Goal: Information Seeking & Learning: Find specific fact

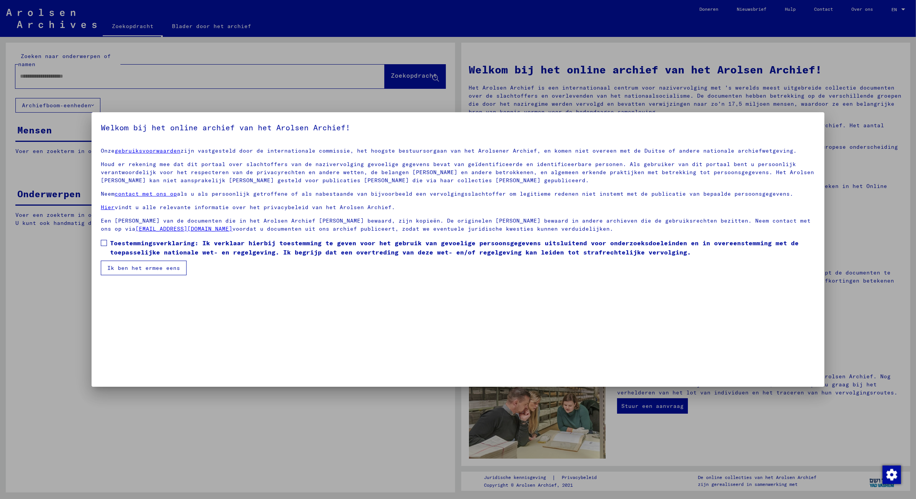
click at [102, 242] on span at bounding box center [104, 243] width 6 height 6
click at [152, 267] on font "Ik ben het ermee eens" at bounding box center [143, 268] width 73 height 7
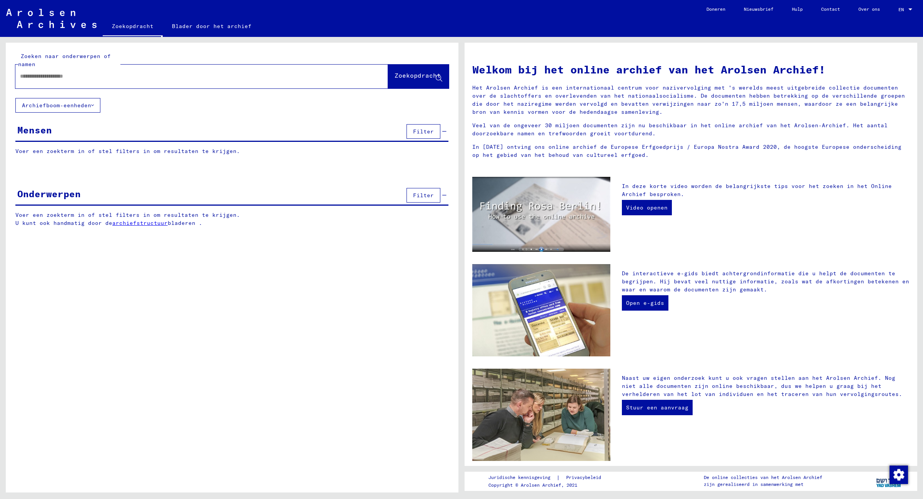
click at [33, 77] on input "text" at bounding box center [192, 76] width 345 height 8
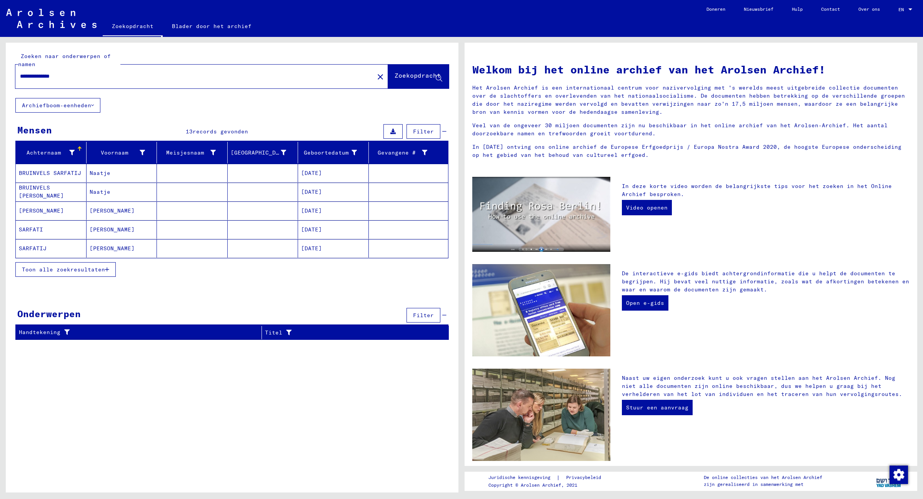
click at [85, 269] on font "Toon alle zoekresultaten" at bounding box center [63, 269] width 83 height 7
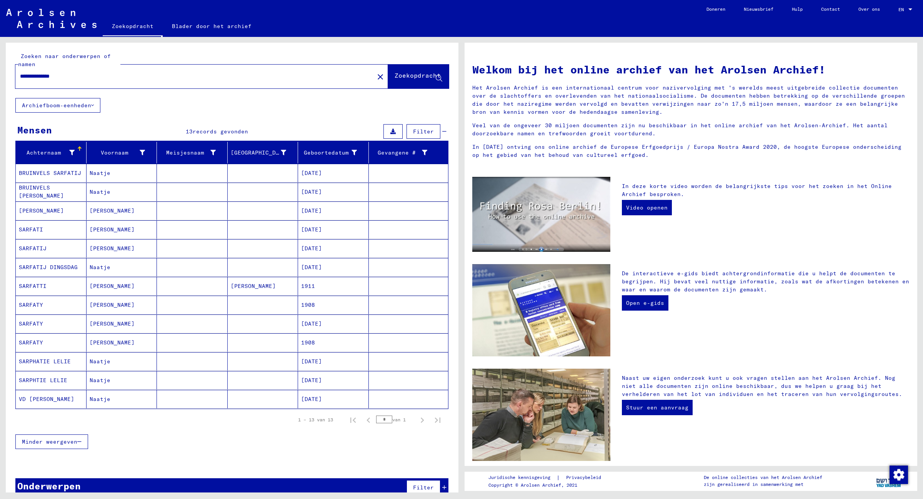
click at [108, 401] on font "Naatje" at bounding box center [100, 399] width 21 height 7
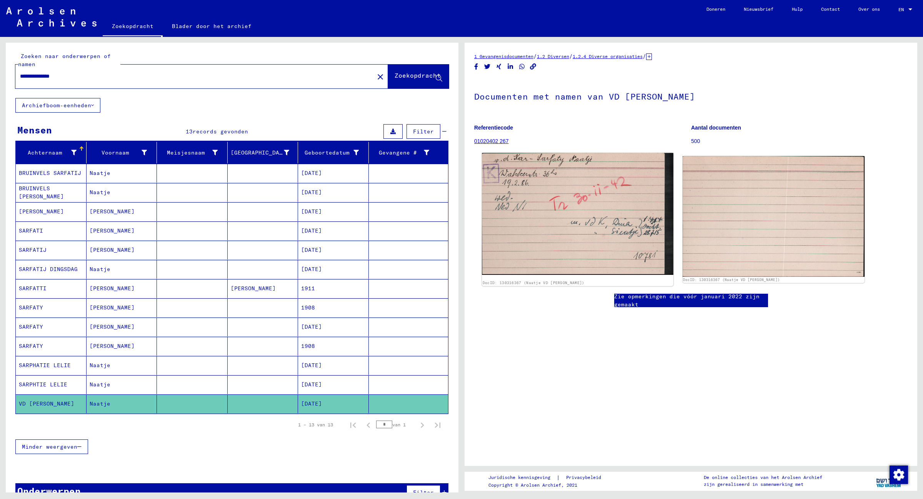
click at [582, 228] on img at bounding box center [577, 214] width 191 height 122
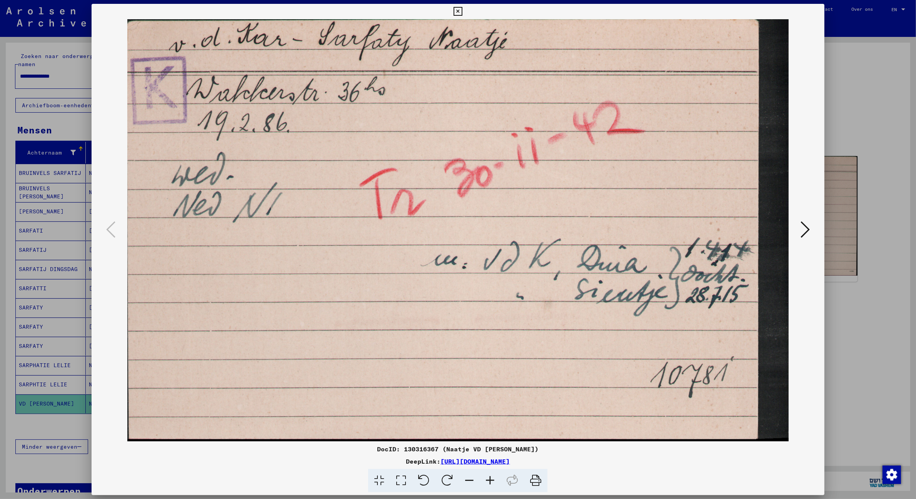
click at [803, 229] on icon at bounding box center [805, 229] width 9 height 18
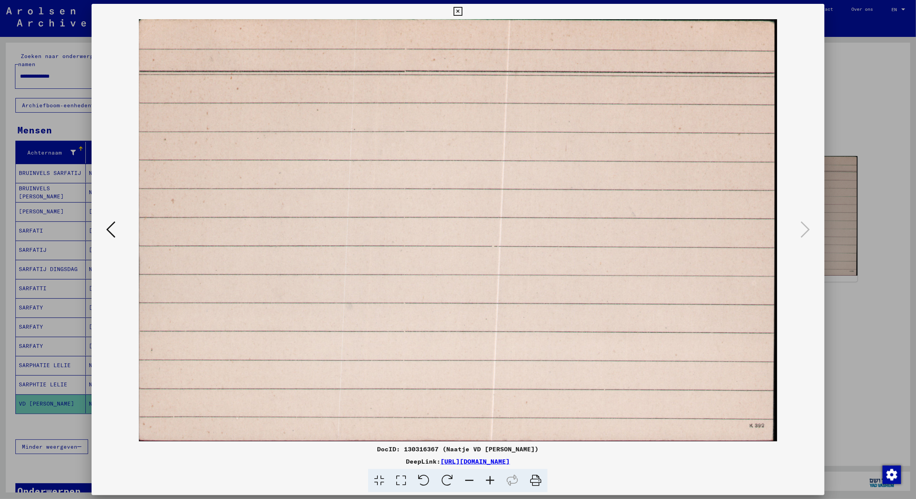
click at [104, 228] on button at bounding box center [111, 230] width 14 height 22
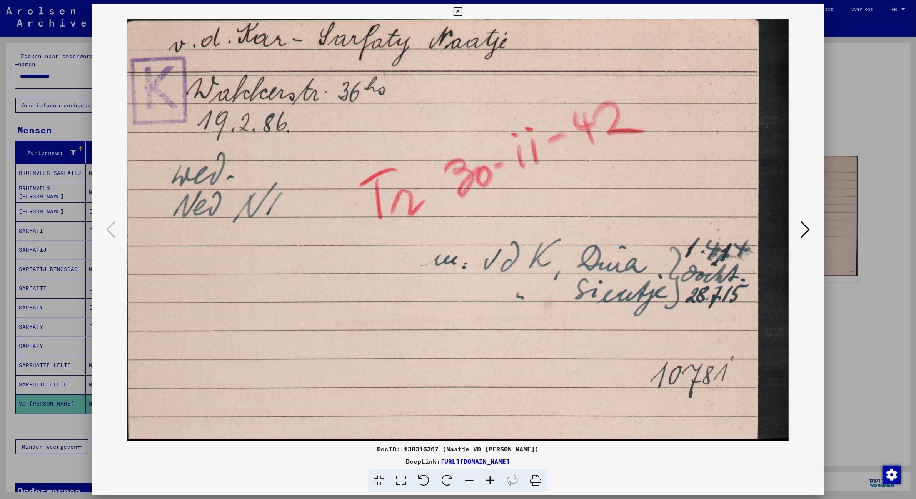
click at [50, 385] on div at bounding box center [458, 249] width 916 height 499
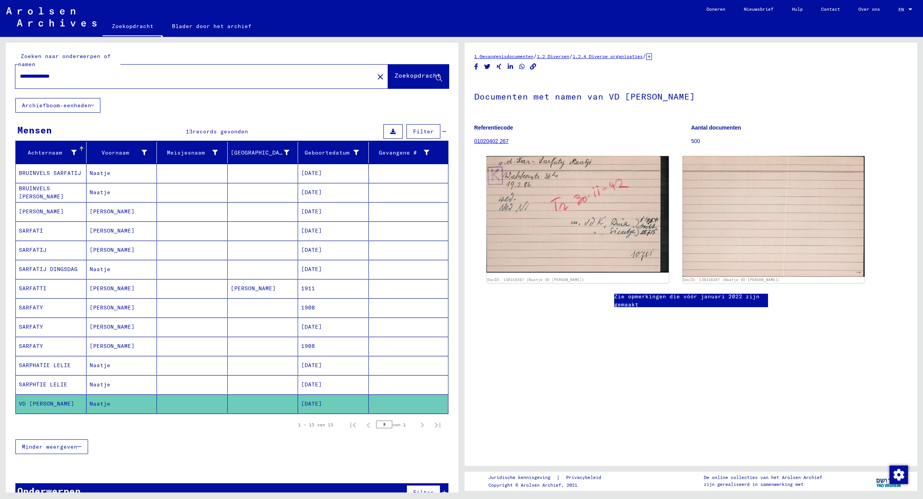
click at [60, 270] on font "SARFATIJ DINGSDAG" at bounding box center [48, 269] width 59 height 7
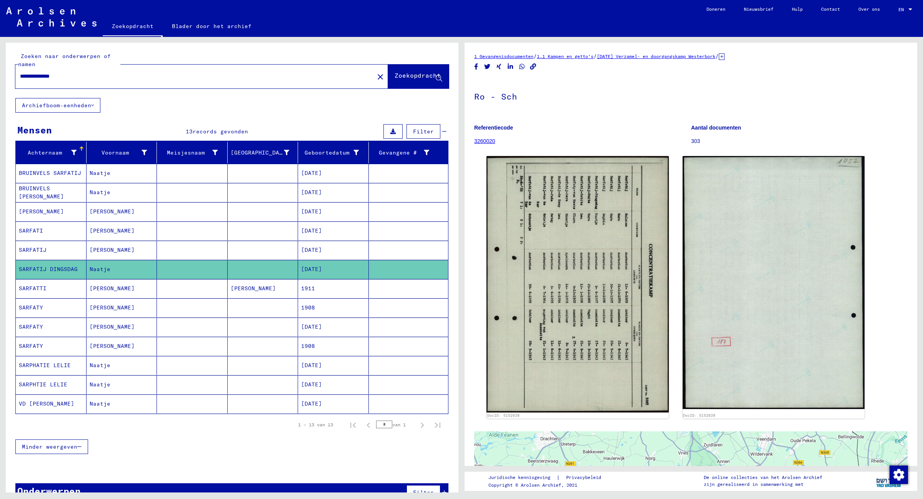
click at [66, 248] on mat-cell "SARFATIJ" at bounding box center [51, 250] width 71 height 19
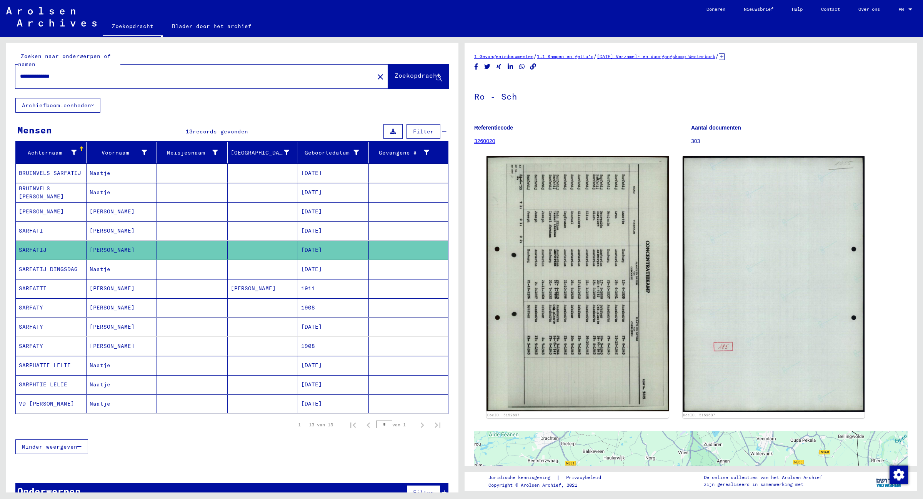
click at [87, 78] on input "**********" at bounding box center [195, 76] width 350 height 8
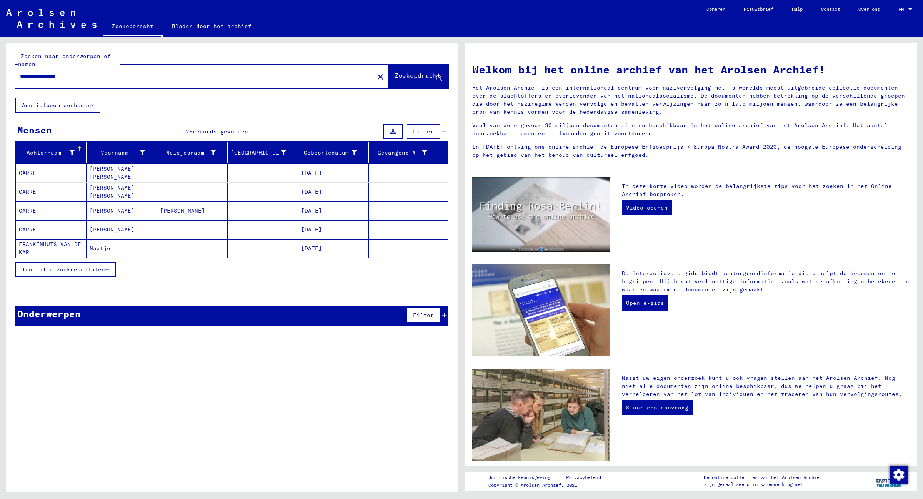
click at [70, 269] on font "Toon alle zoekresultaten" at bounding box center [63, 269] width 83 height 7
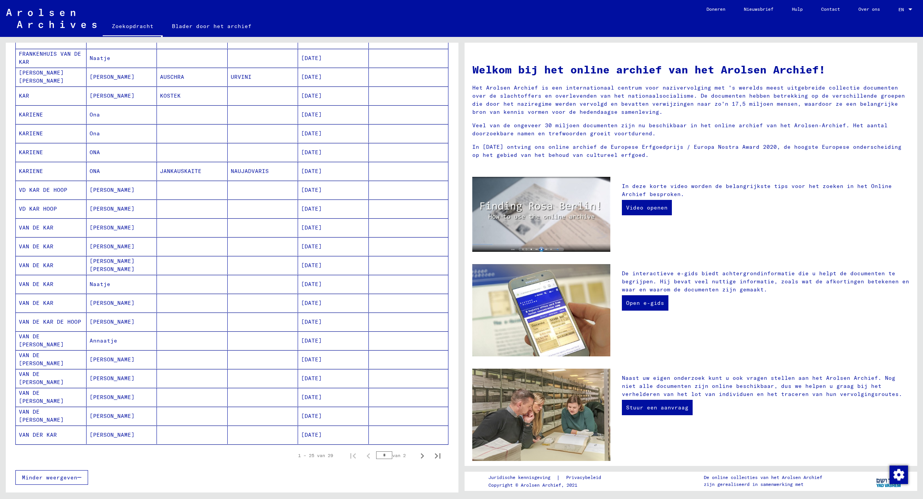
scroll to position [240, 0]
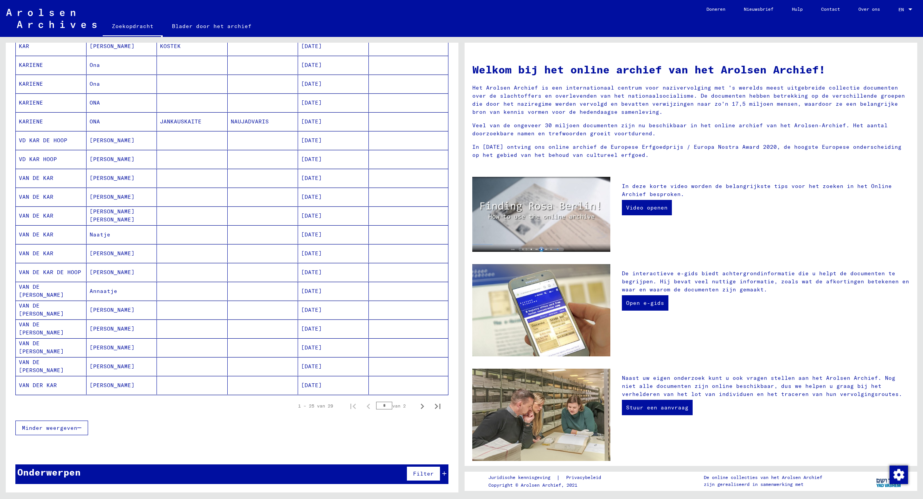
click at [120, 237] on mat-cell "Naatje" at bounding box center [122, 234] width 71 height 18
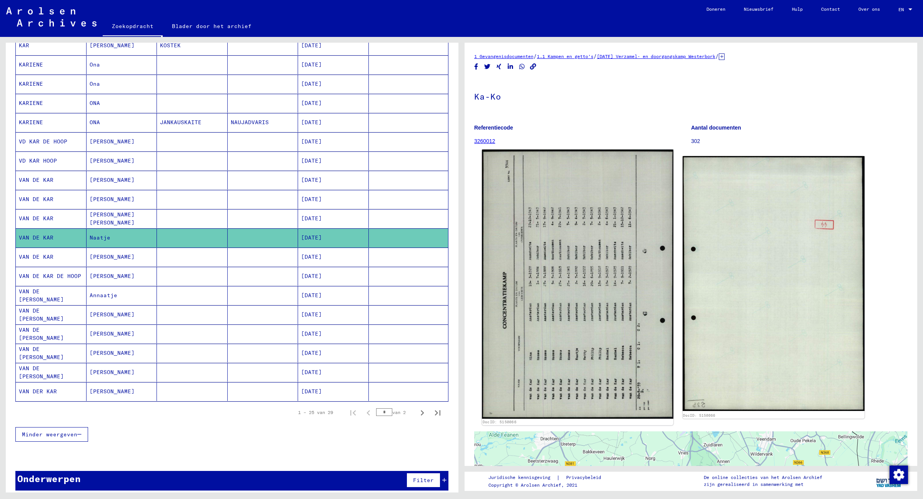
click at [566, 243] on img at bounding box center [577, 284] width 191 height 269
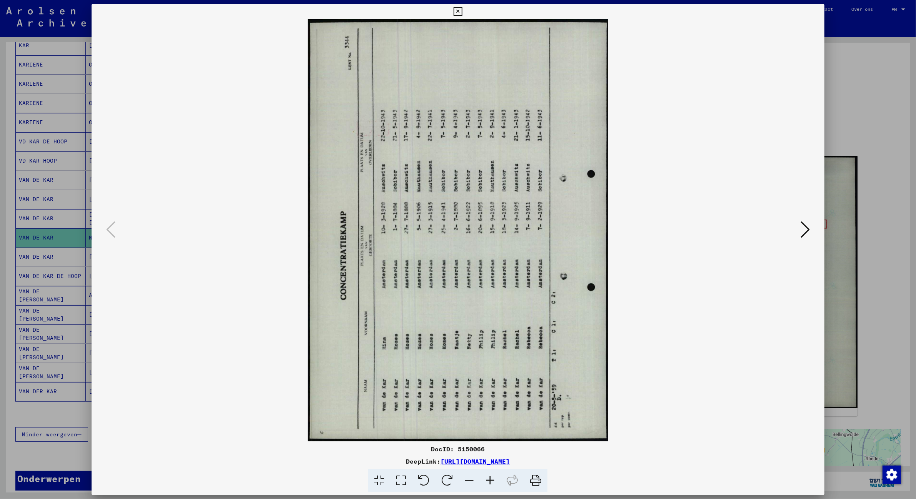
click at [445, 477] on icon at bounding box center [446, 480] width 23 height 23
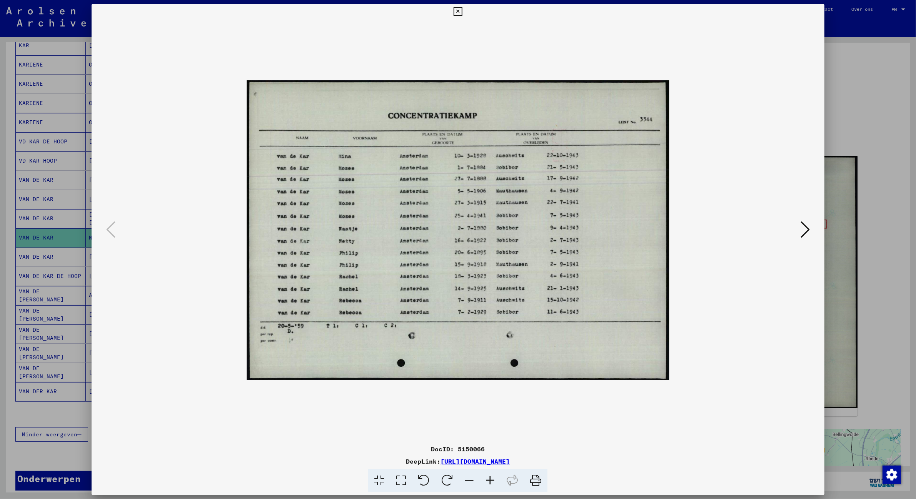
click at [861, 224] on div at bounding box center [458, 249] width 916 height 499
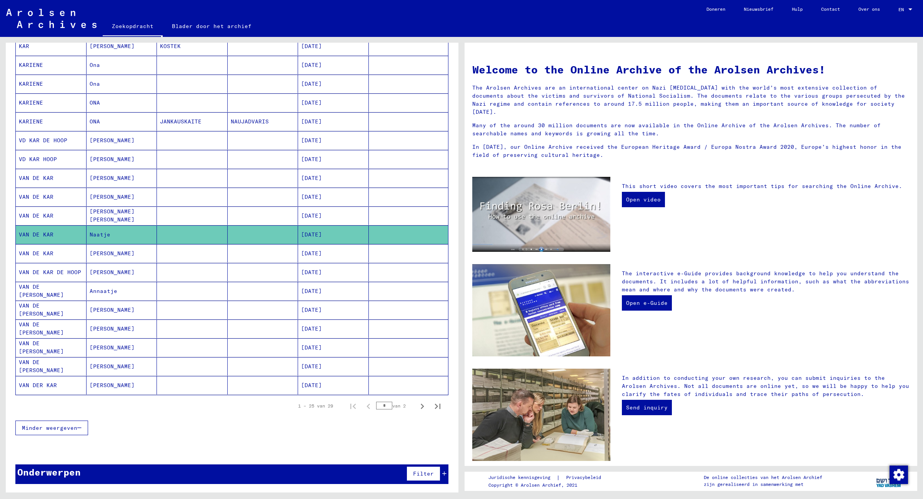
scroll to position [240, 0]
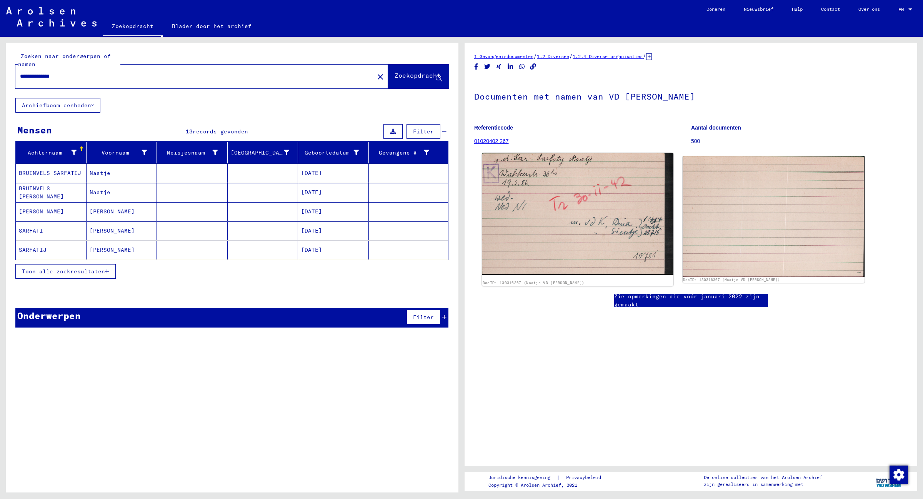
click at [624, 236] on img at bounding box center [577, 214] width 191 height 122
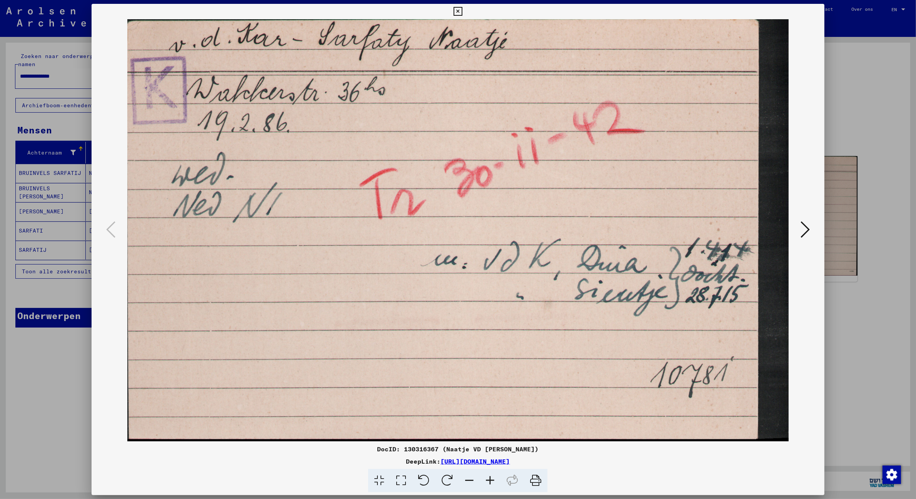
drag, startPoint x: 170, startPoint y: 10, endPoint x: 883, endPoint y: 168, distance: 729.8
click at [883, 168] on div "DocID: 130316367 (Naatje VD [PERSON_NAME]) DeepLink: [URL][DOMAIN_NAME]" at bounding box center [458, 249] width 916 height 499
click at [807, 231] on icon at bounding box center [805, 229] width 9 height 18
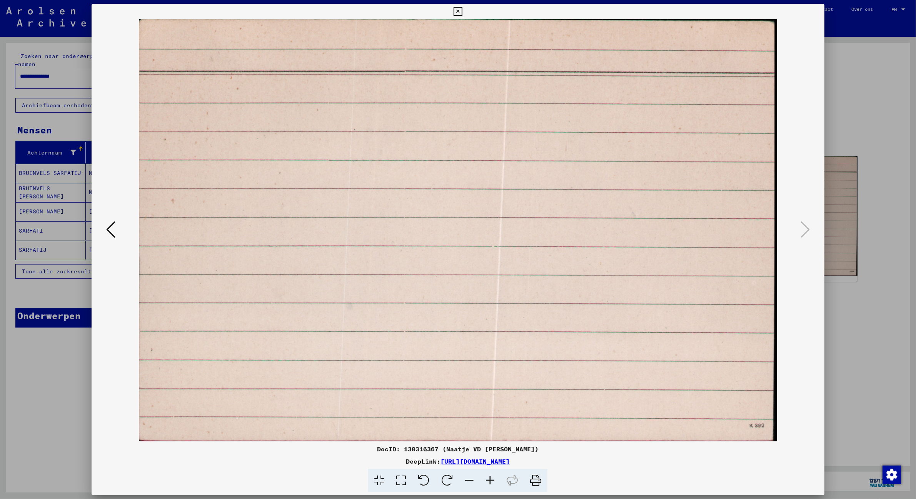
click at [109, 224] on icon at bounding box center [110, 229] width 9 height 18
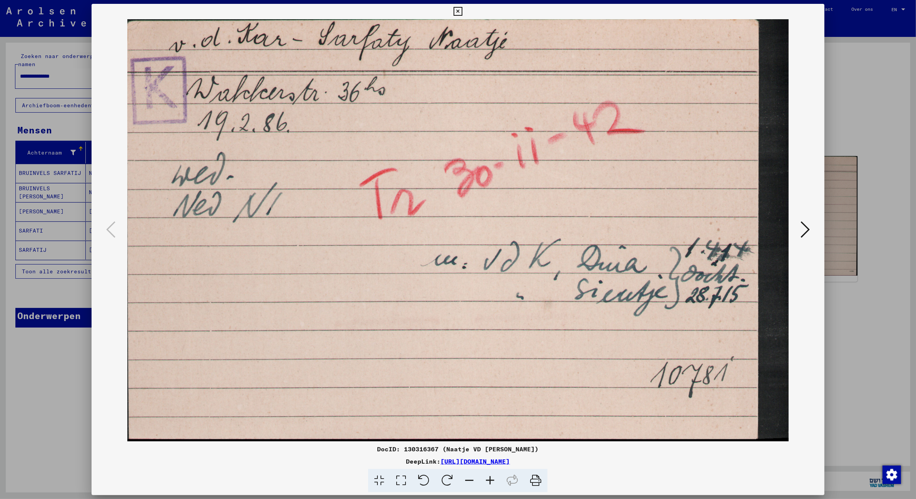
drag, startPoint x: 793, startPoint y: 114, endPoint x: 606, endPoint y: 62, distance: 193.6
click at [862, 194] on div "DocID: 130316367 (Naatje VD [PERSON_NAME]) DeepLink: [URL][DOMAIN_NAME]" at bounding box center [458, 249] width 916 height 499
click at [871, 308] on div at bounding box center [458, 249] width 916 height 499
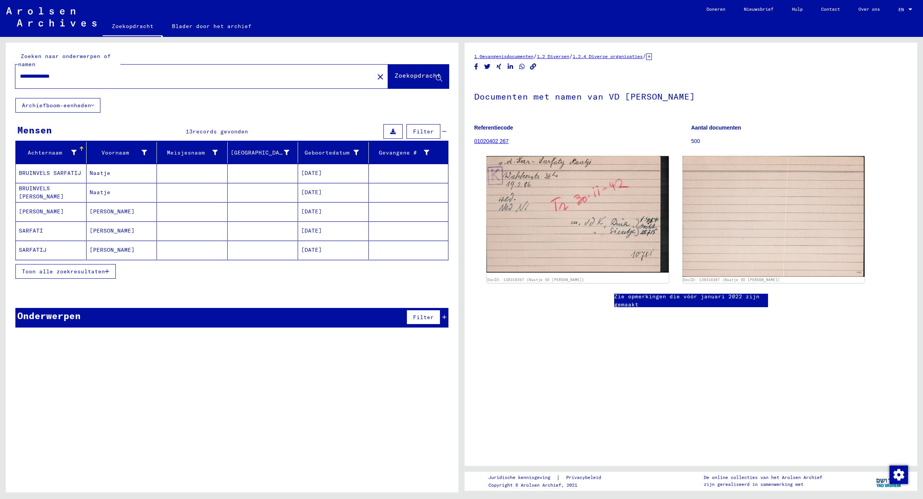
click at [147, 77] on input "**********" at bounding box center [195, 76] width 350 height 8
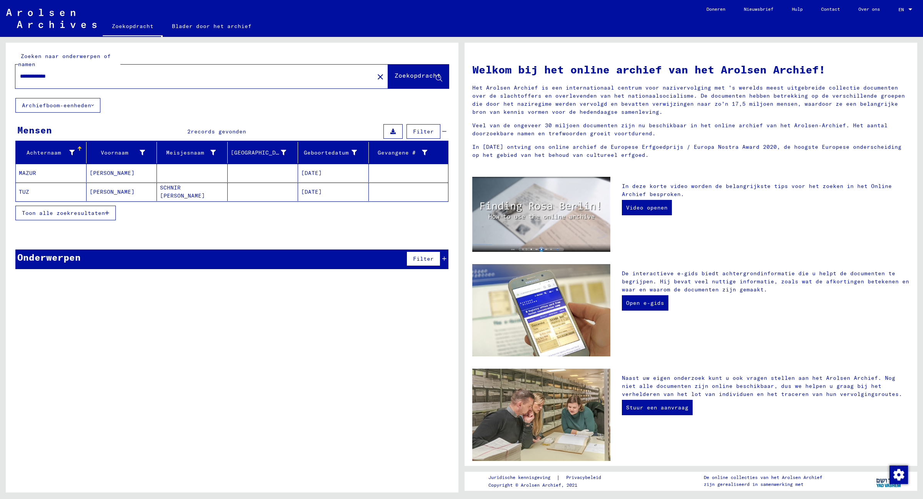
drag, startPoint x: 68, startPoint y: 76, endPoint x: 18, endPoint y: 74, distance: 49.7
click at [18, 74] on div "**********" at bounding box center [190, 76] width 350 height 17
type input "**********"
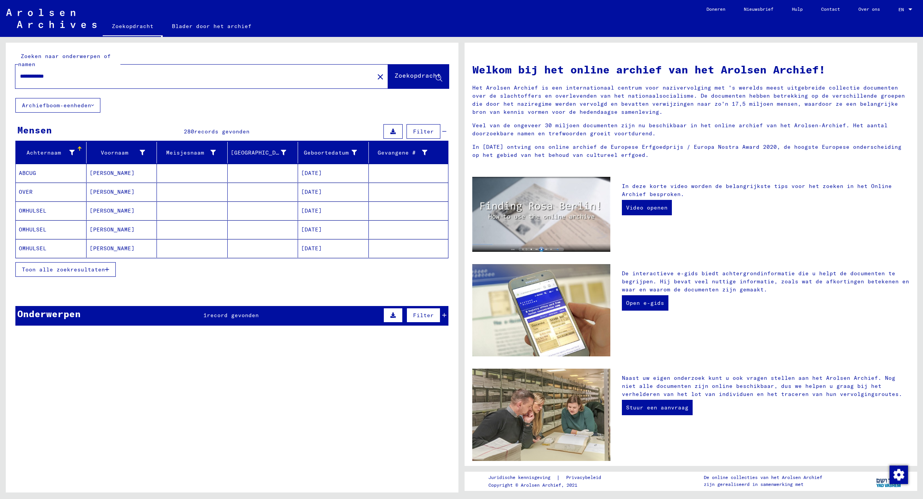
click at [81, 268] on font "Toon alle zoekresultaten" at bounding box center [63, 269] width 83 height 7
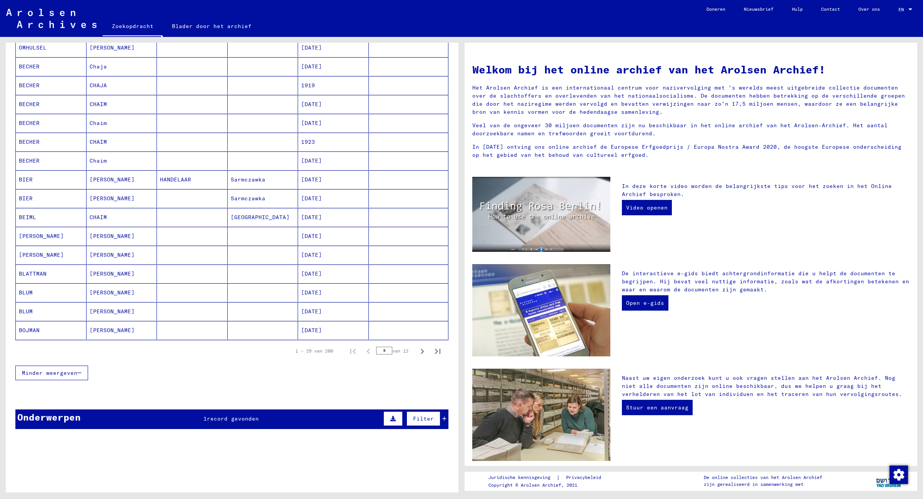
scroll to position [300, 0]
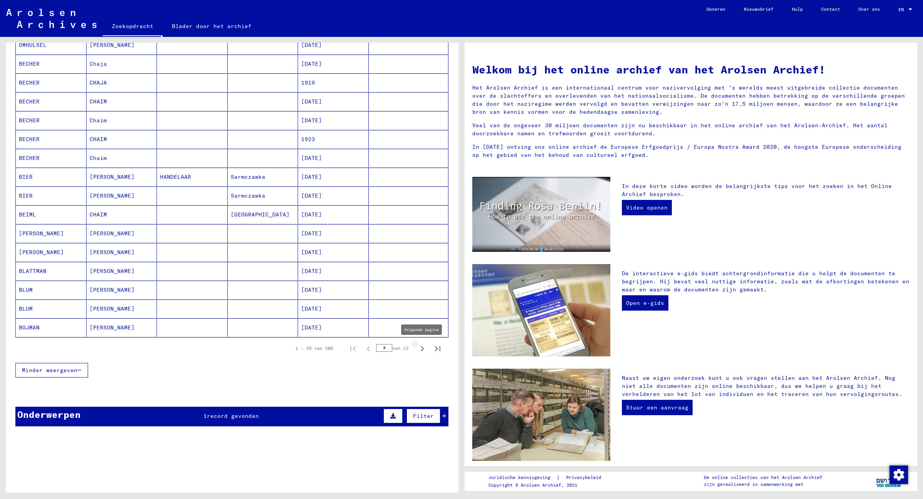
click at [417, 347] on icon "Volgende pagina" at bounding box center [422, 349] width 11 height 11
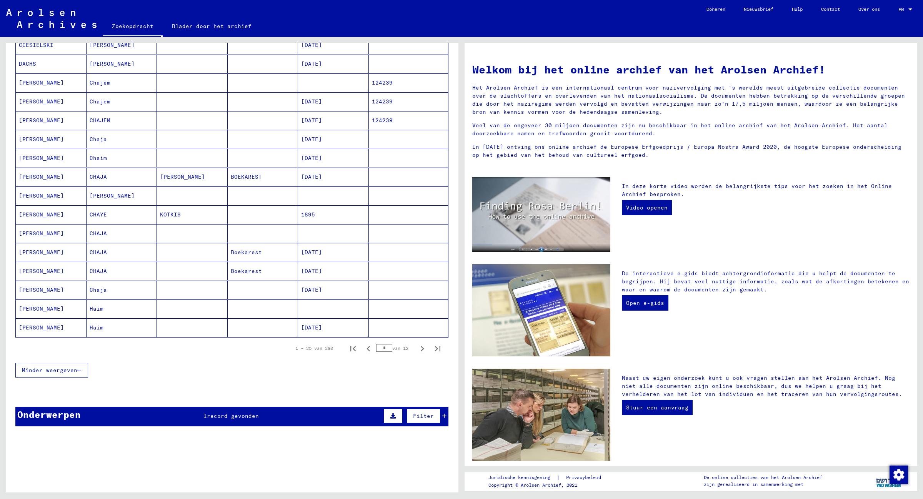
click at [417, 347] on icon "Volgende pagina" at bounding box center [422, 349] width 11 height 11
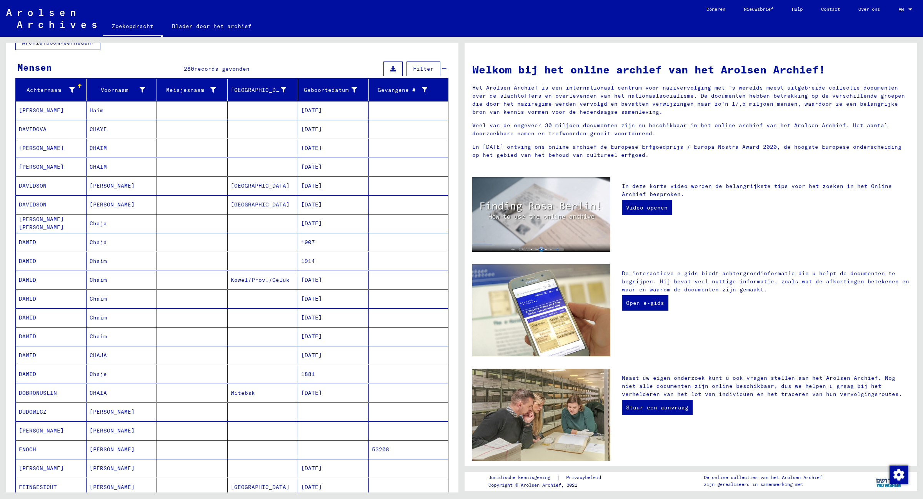
scroll to position [289, 0]
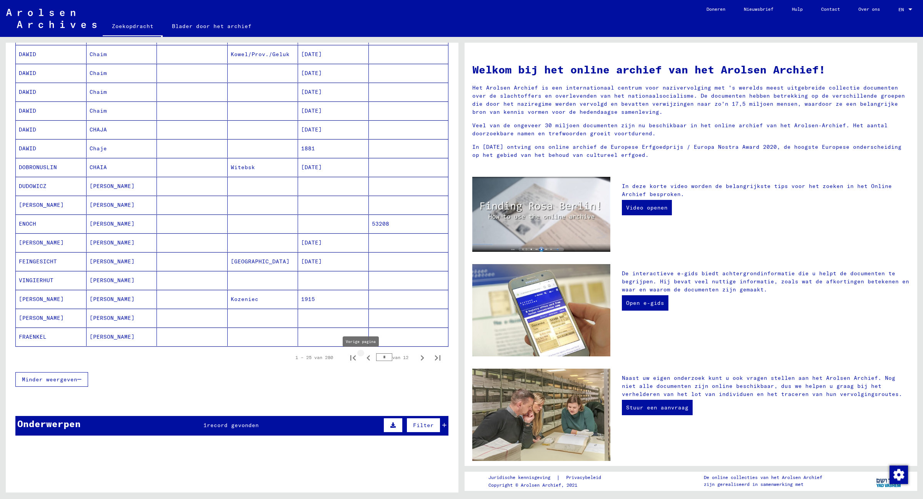
click at [363, 362] on icon "Vorige pagina" at bounding box center [368, 358] width 11 height 11
type input "*"
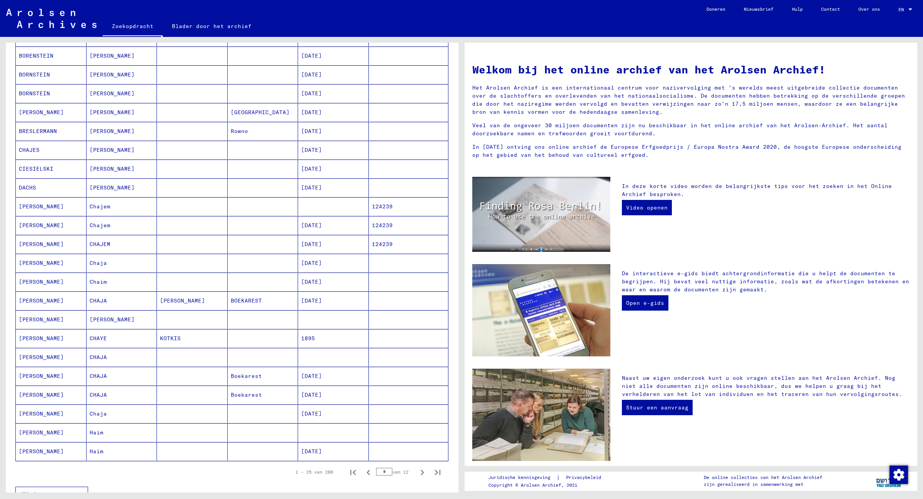
scroll to position [144, 0]
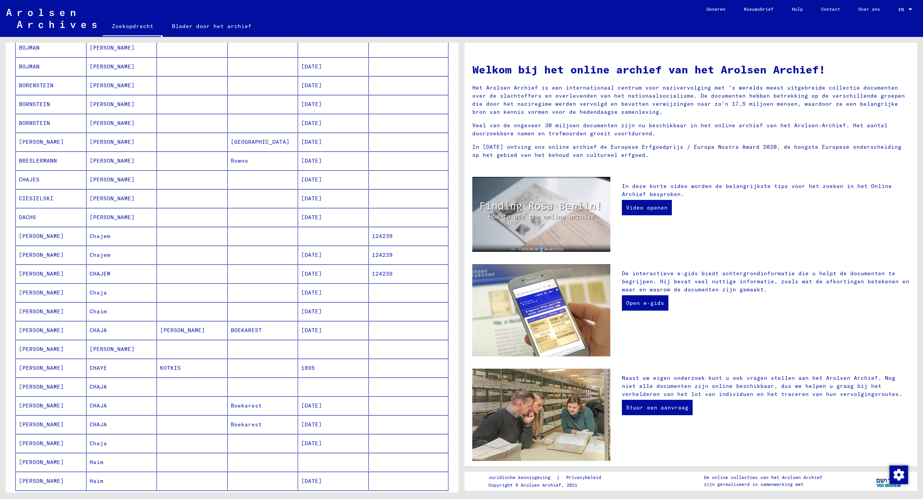
click at [120, 183] on mat-cell "[PERSON_NAME]" at bounding box center [122, 179] width 71 height 18
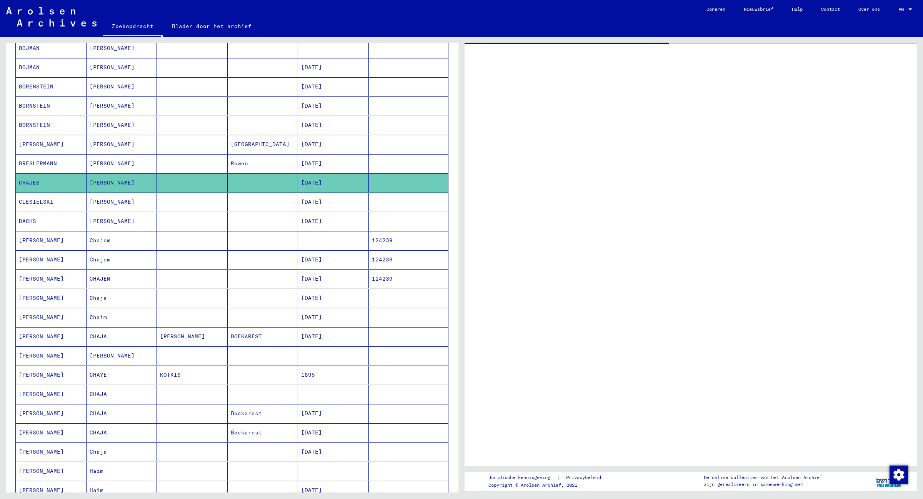
scroll to position [145, 0]
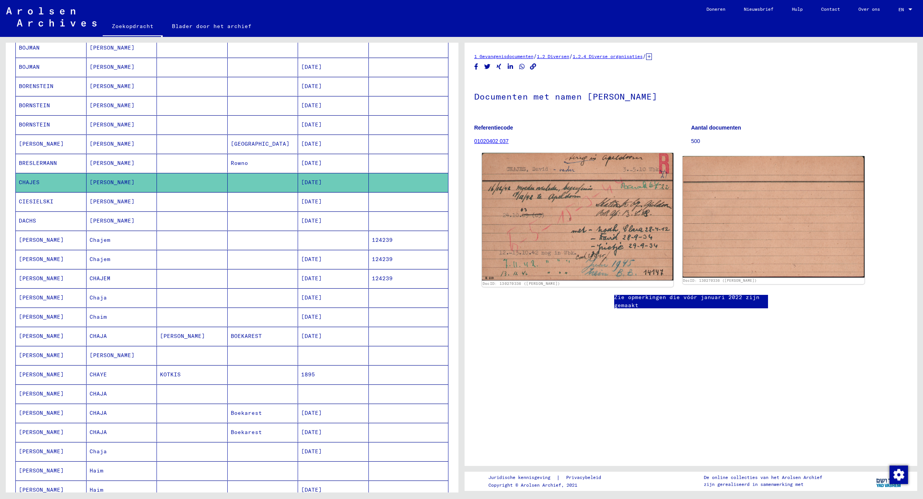
click at [547, 214] on img at bounding box center [577, 216] width 191 height 127
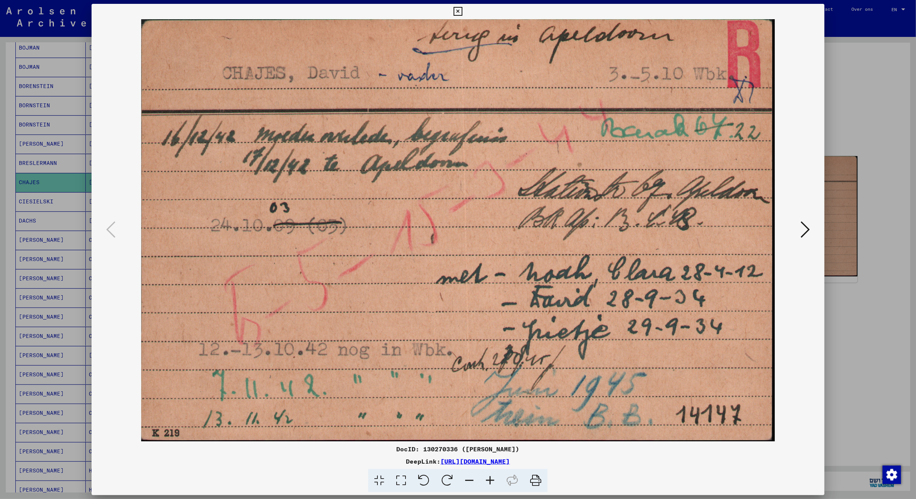
click at [810, 227] on icon at bounding box center [805, 229] width 9 height 18
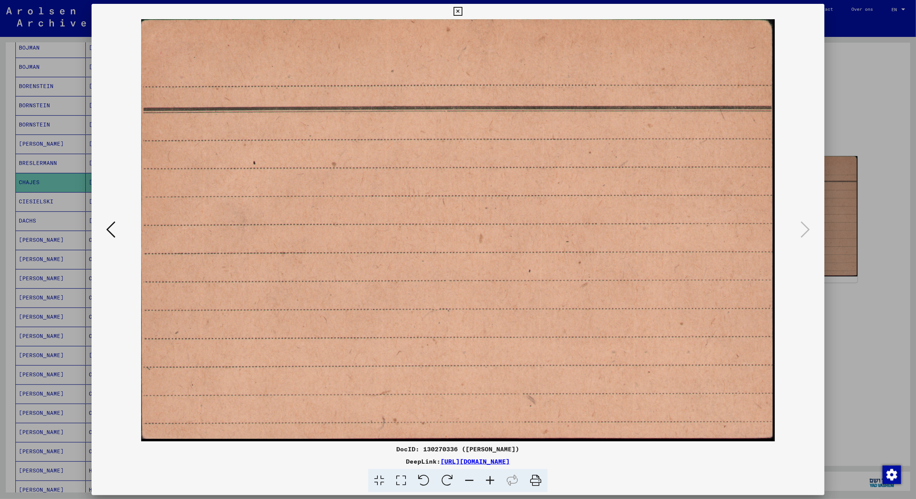
click at [106, 228] on icon at bounding box center [110, 229] width 9 height 18
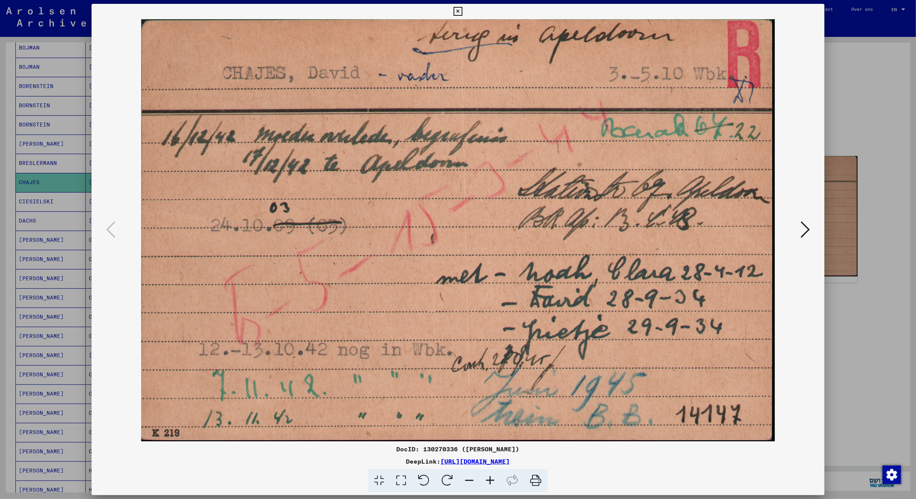
click at [877, 148] on div at bounding box center [458, 249] width 916 height 499
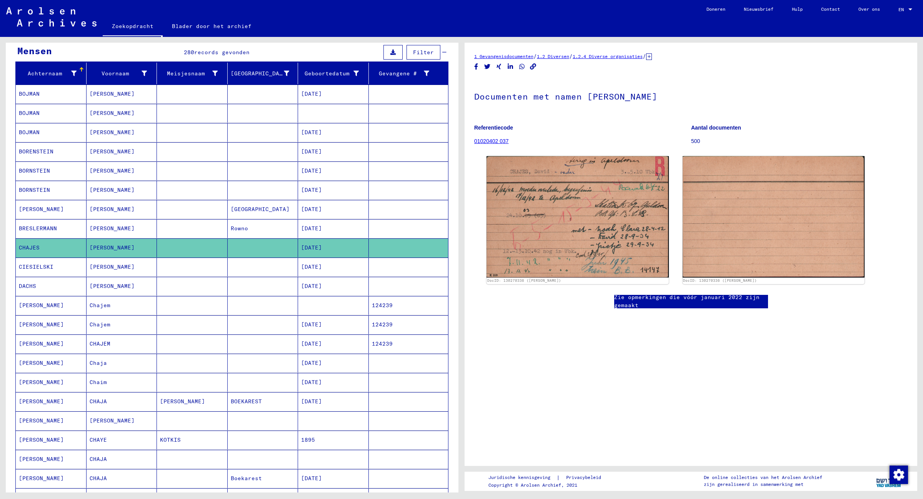
scroll to position [0, 0]
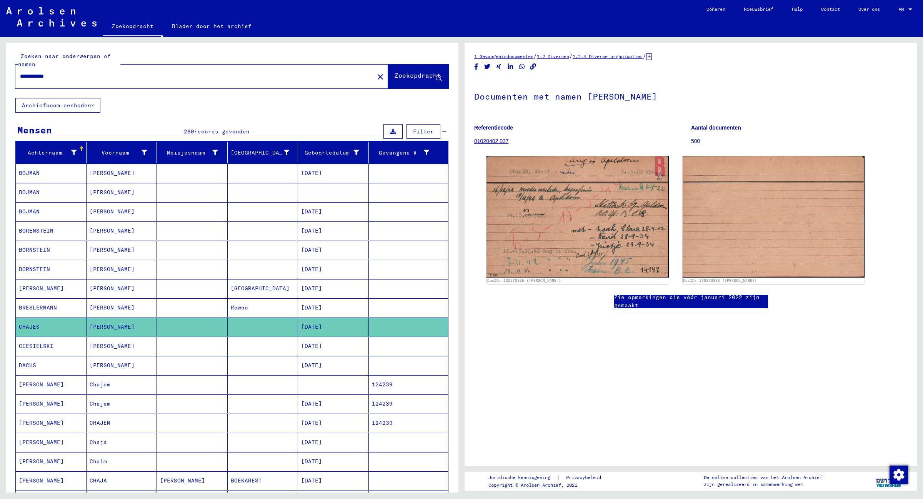
click at [33, 76] on input "**********" at bounding box center [195, 76] width 350 height 8
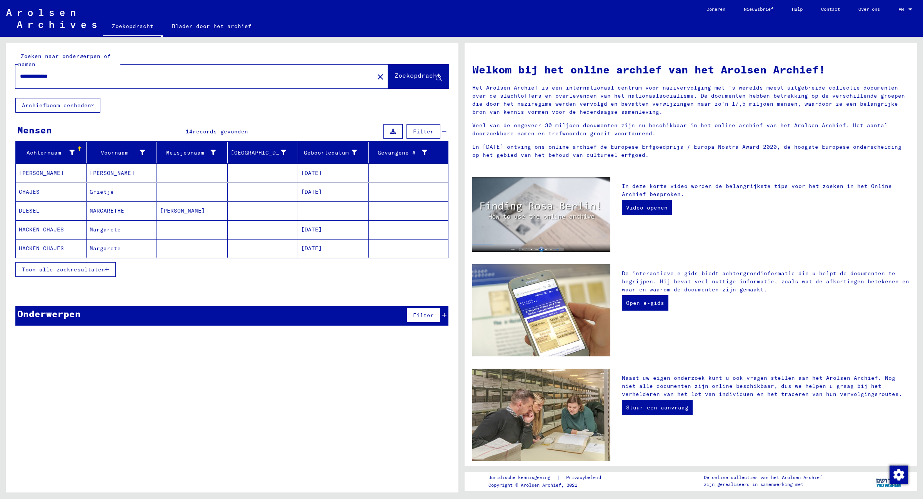
click at [70, 194] on mat-cell "CHAJES" at bounding box center [51, 192] width 71 height 18
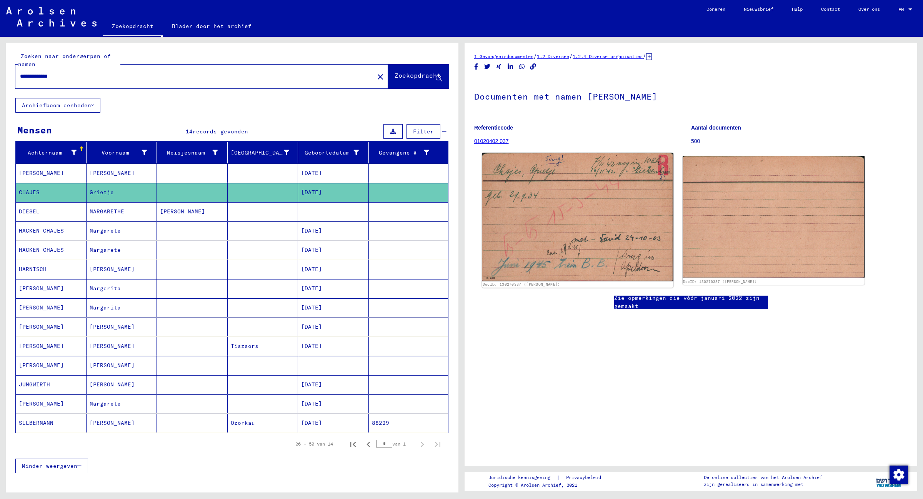
click at [590, 231] on img at bounding box center [577, 217] width 191 height 128
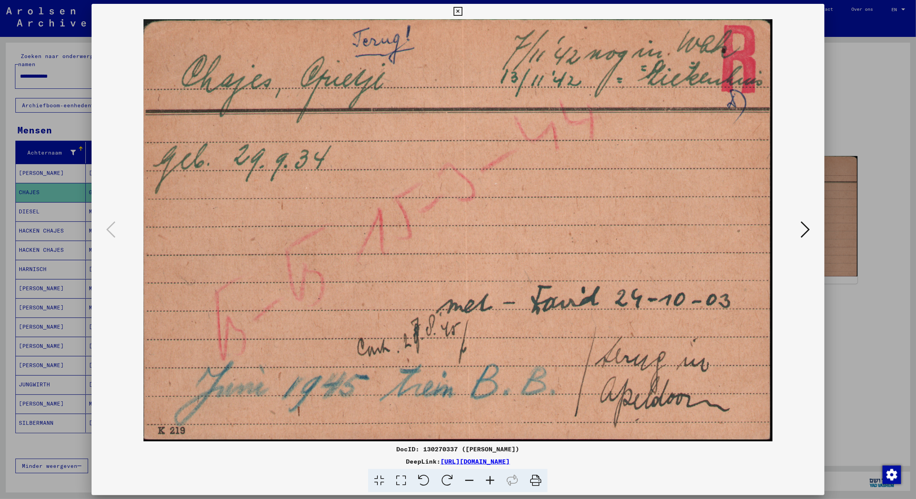
click at [809, 227] on icon at bounding box center [805, 229] width 9 height 18
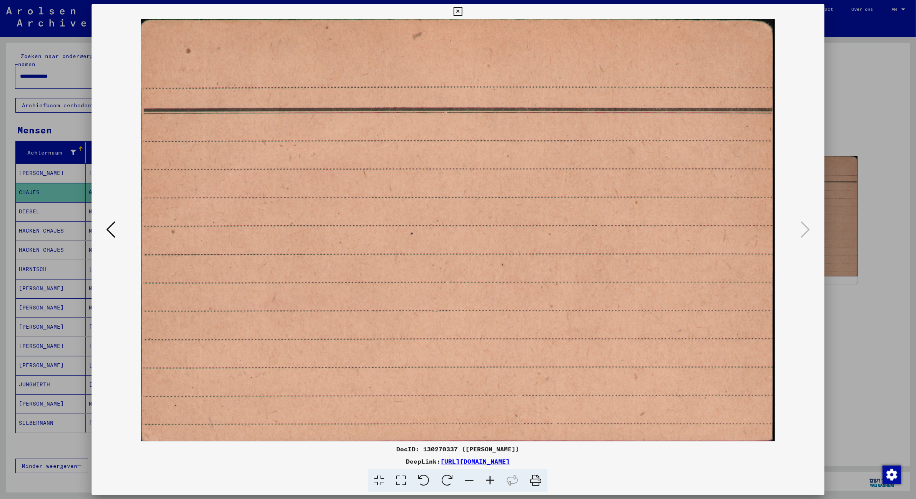
drag, startPoint x: 846, startPoint y: 107, endPoint x: 835, endPoint y: 107, distance: 10.4
click at [846, 107] on div at bounding box center [458, 249] width 916 height 499
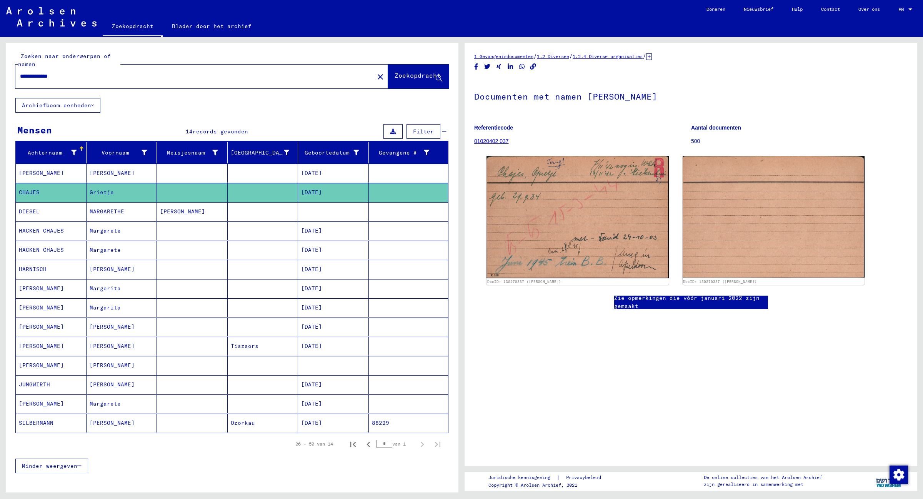
click at [38, 73] on input "**********" at bounding box center [195, 76] width 350 height 8
click at [69, 76] on input "******" at bounding box center [195, 76] width 350 height 8
type input "******"
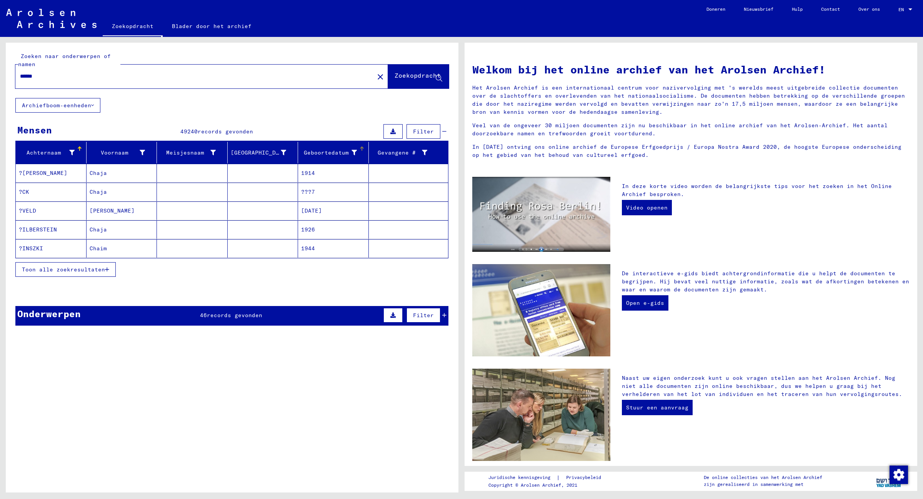
click at [341, 151] on font "Geboortedatum" at bounding box center [326, 152] width 45 height 7
click at [89, 267] on font "Toon alle zoekresultaten" at bounding box center [63, 269] width 83 height 7
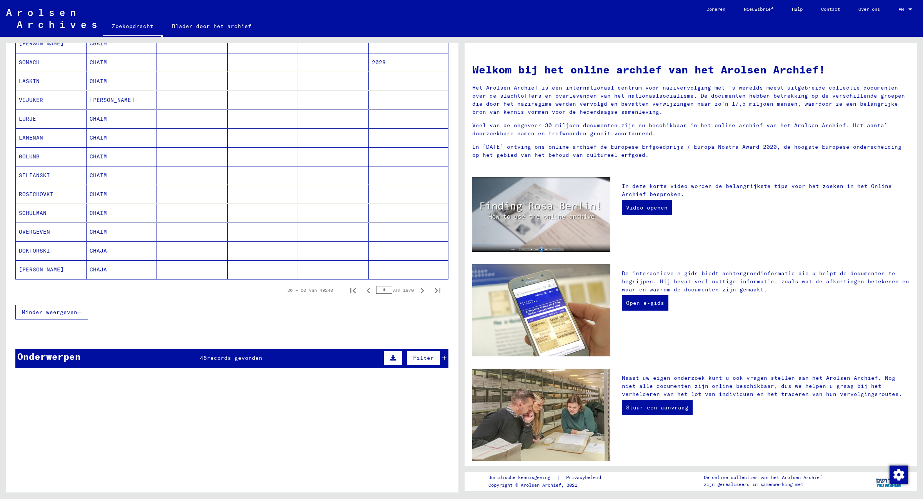
scroll to position [442, 0]
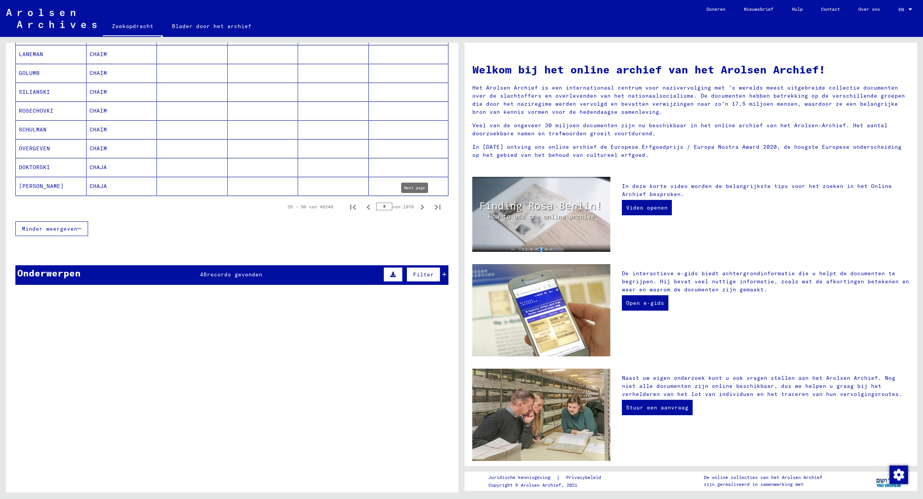
click at [417, 206] on icon "Volgende pagina" at bounding box center [422, 207] width 11 height 11
click at [421, 207] on icon "Volgende pagina" at bounding box center [422, 207] width 3 height 5
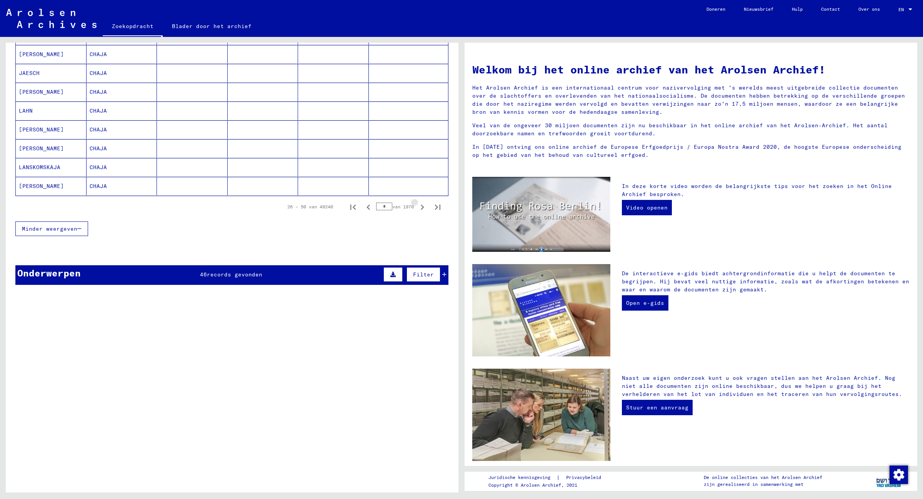
click at [421, 207] on icon "Volgende pagina" at bounding box center [422, 207] width 3 height 5
click at [417, 207] on icon "Volgende pagina" at bounding box center [422, 207] width 11 height 11
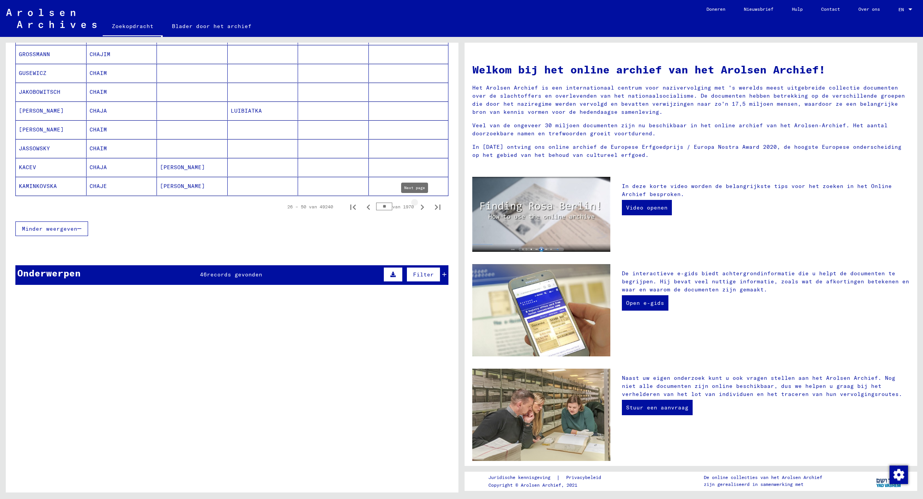
click at [417, 206] on icon "Volgende pagina" at bounding box center [422, 207] width 11 height 11
click at [417, 205] on icon "Volgende pagina" at bounding box center [422, 207] width 11 height 11
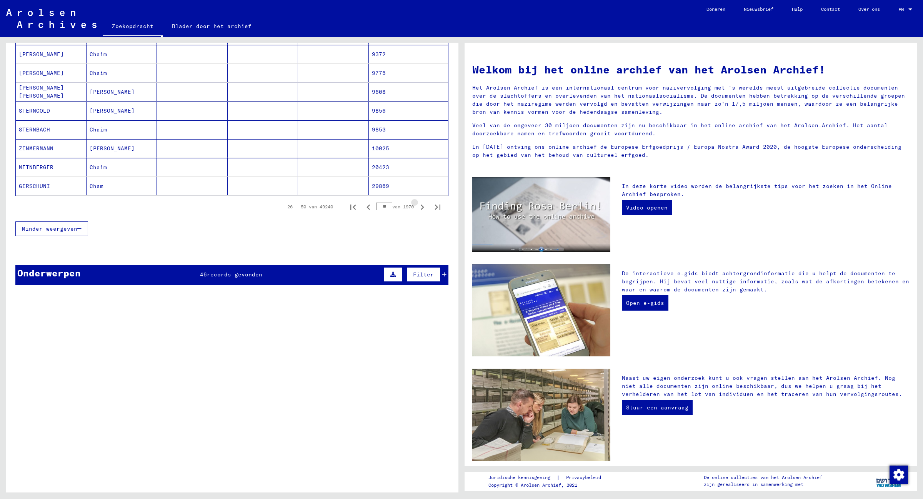
click at [417, 206] on icon "Volgende pagina" at bounding box center [422, 207] width 11 height 11
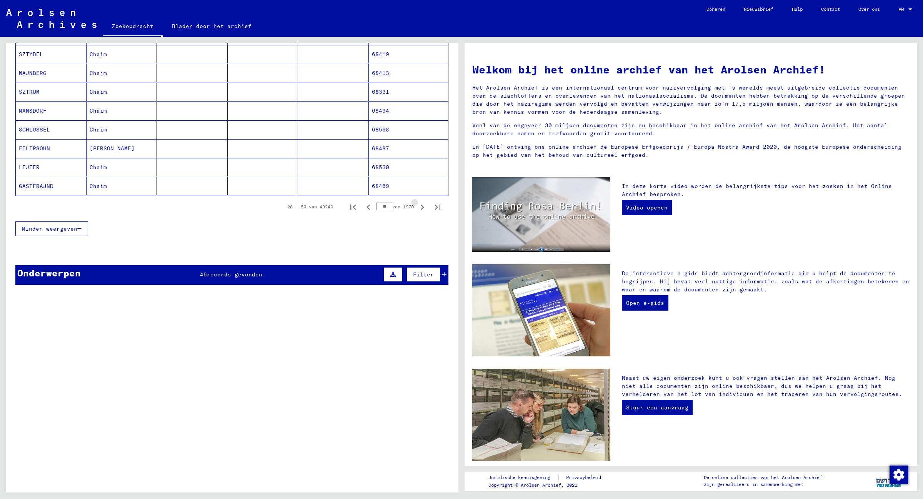
click at [417, 206] on icon "Volgende pagina" at bounding box center [422, 207] width 11 height 11
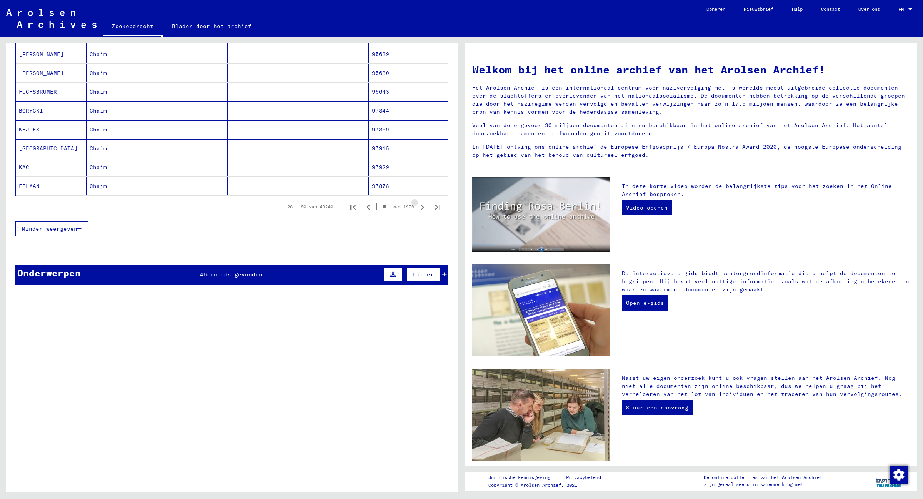
click at [417, 206] on icon "Volgende pagina" at bounding box center [422, 207] width 11 height 11
click at [417, 207] on icon "Volgende pagina" at bounding box center [422, 207] width 11 height 11
click at [417, 208] on icon "Volgende pagina" at bounding box center [422, 207] width 11 height 11
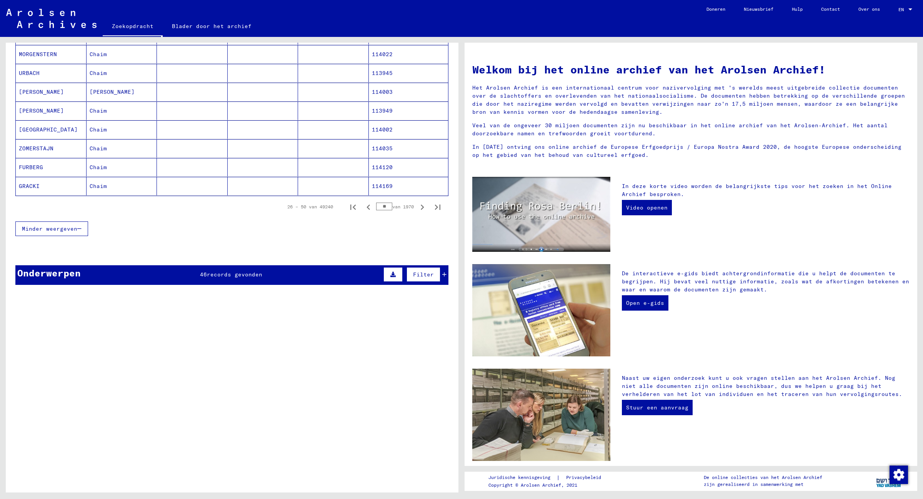
click at [417, 208] on icon "Volgende pagina" at bounding box center [422, 207] width 11 height 11
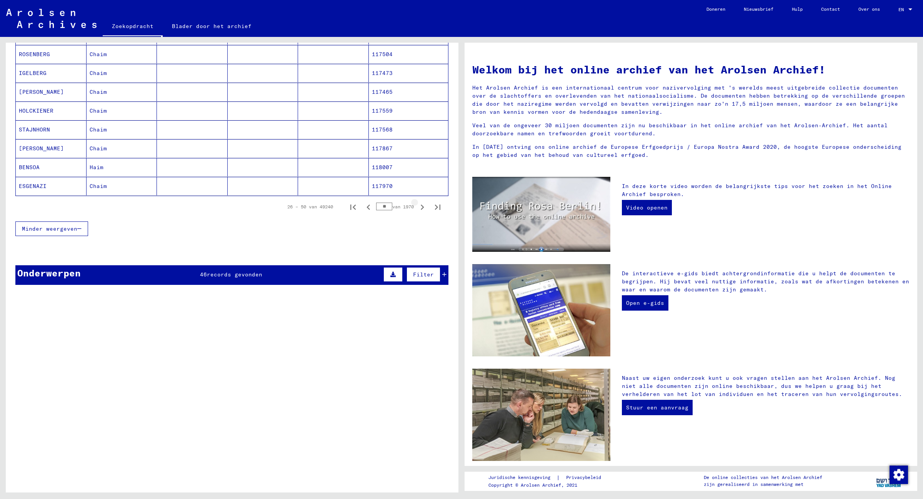
click at [417, 208] on icon "Volgende pagina" at bounding box center [422, 207] width 11 height 11
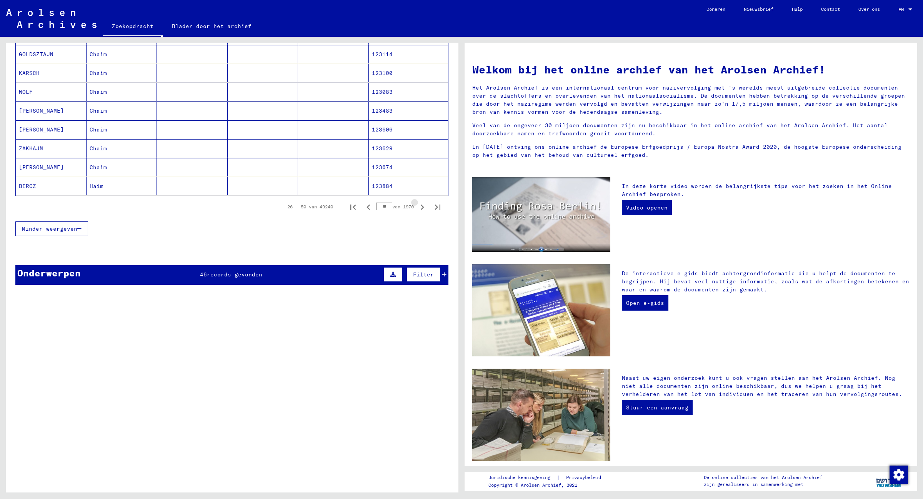
scroll to position [444, 0]
click at [417, 208] on icon "Volgende pagina" at bounding box center [422, 207] width 11 height 11
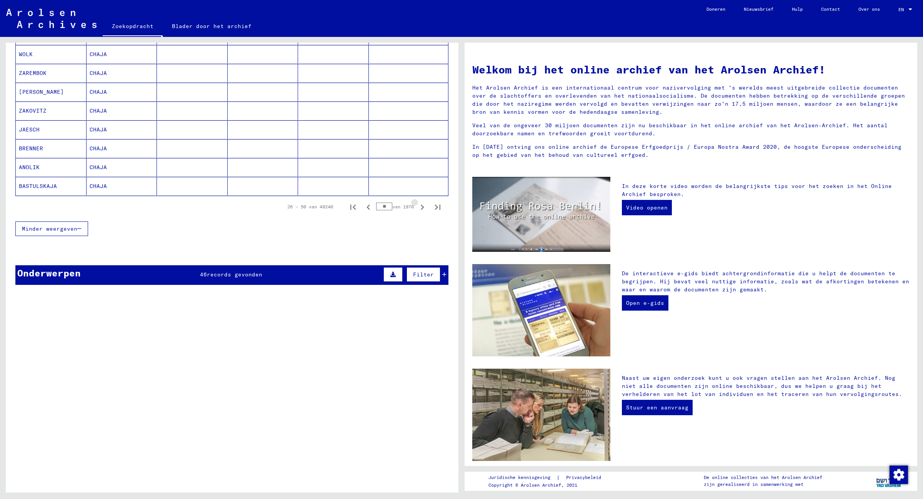
click at [417, 208] on icon "Volgende pagina" at bounding box center [422, 207] width 11 height 11
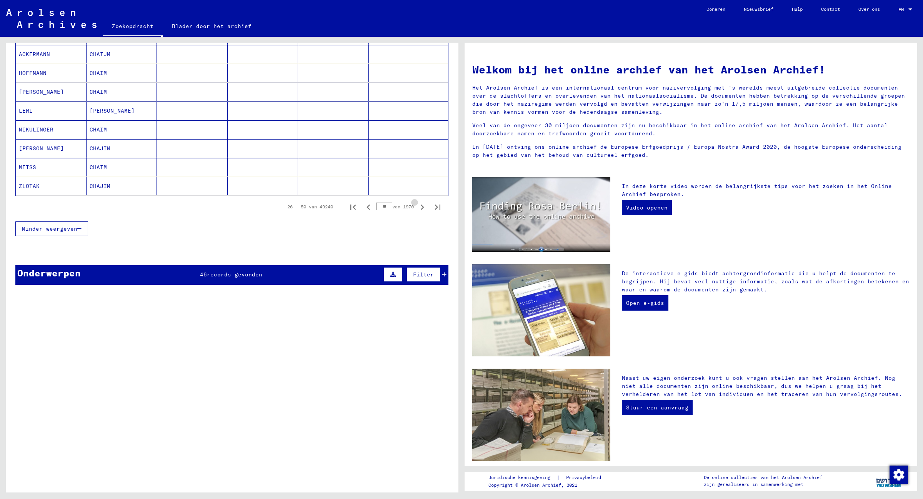
click at [417, 208] on icon "Volgende pagina" at bounding box center [422, 207] width 11 height 11
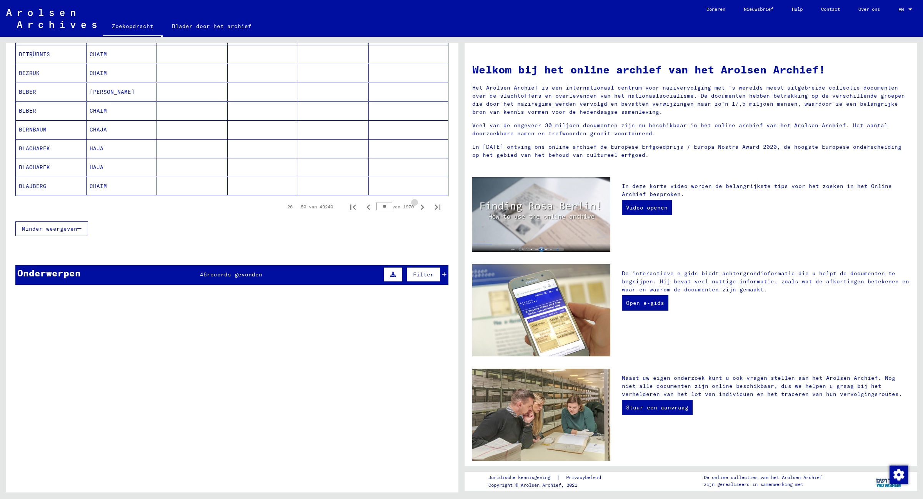
scroll to position [442, 0]
click at [417, 208] on icon "Volgende pagina" at bounding box center [422, 207] width 11 height 11
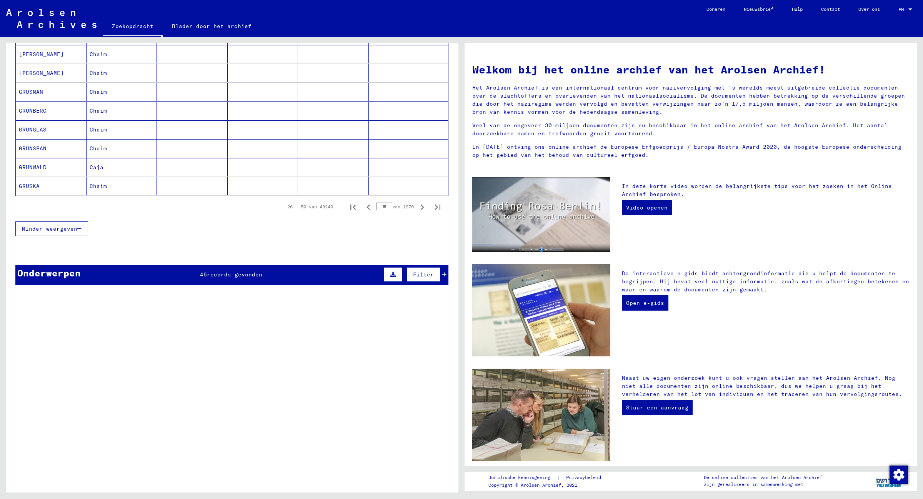
click at [383, 207] on input "**" at bounding box center [384, 207] width 16 height 8
type input "*"
click at [417, 207] on icon "Volgende pagina" at bounding box center [422, 207] width 11 height 11
click at [381, 207] on input "***" at bounding box center [384, 207] width 16 height 8
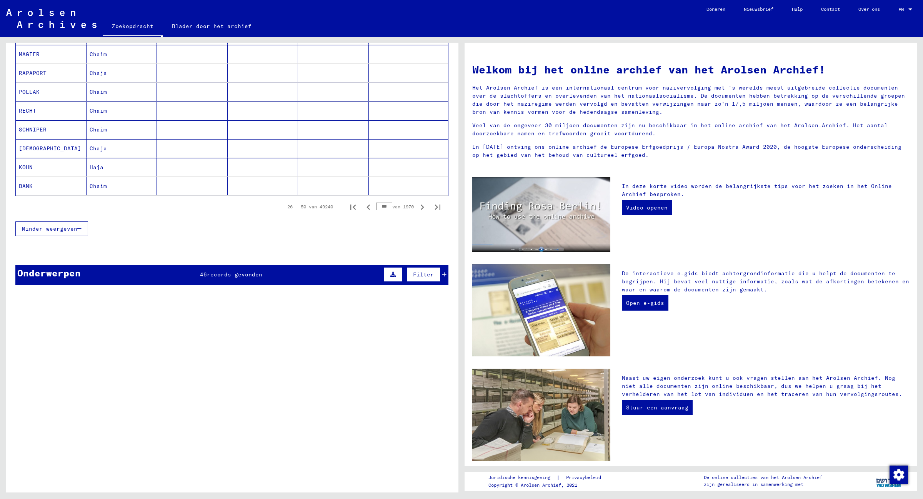
scroll to position [442, 0]
drag, startPoint x: 381, startPoint y: 207, endPoint x: 364, endPoint y: 207, distance: 17.3
click at [364, 207] on div "26 – 50 van 49240 *** van 1970" at bounding box center [361, 206] width 167 height 15
click at [421, 206] on icon "Volgende pagina" at bounding box center [422, 207] width 3 height 5
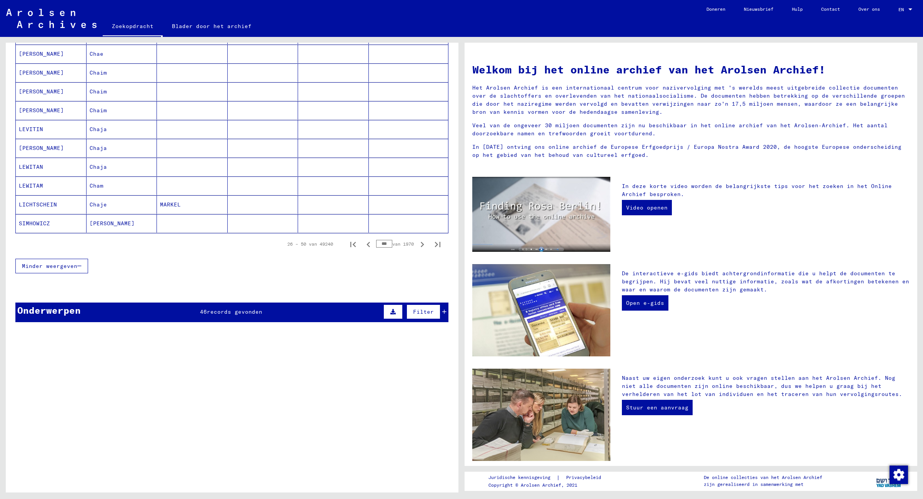
scroll to position [442, 0]
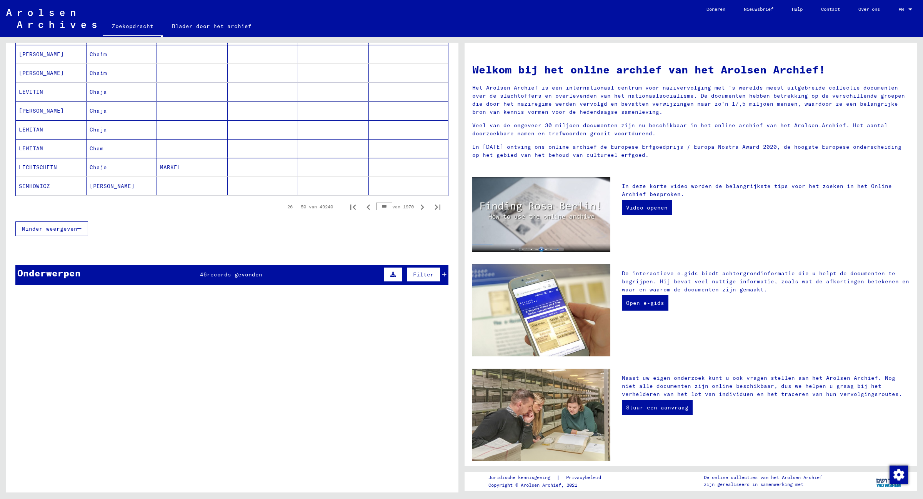
click at [383, 208] on input "***" at bounding box center [384, 207] width 16 height 8
click at [383, 207] on input "***" at bounding box center [384, 207] width 16 height 8
click at [418, 206] on icon "Volgende pagina" at bounding box center [422, 207] width 11 height 11
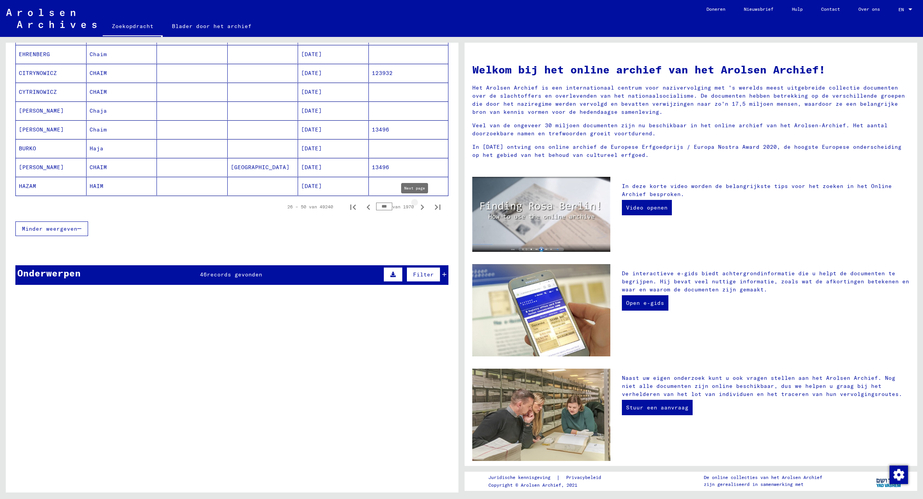
scroll to position [442, 0]
drag, startPoint x: 380, startPoint y: 205, endPoint x: 364, endPoint y: 207, distance: 16.7
click at [364, 207] on div "26 – 50 van 49240 *** van 1970" at bounding box center [361, 206] width 167 height 15
click at [418, 207] on icon "Volgende pagina" at bounding box center [422, 207] width 11 height 11
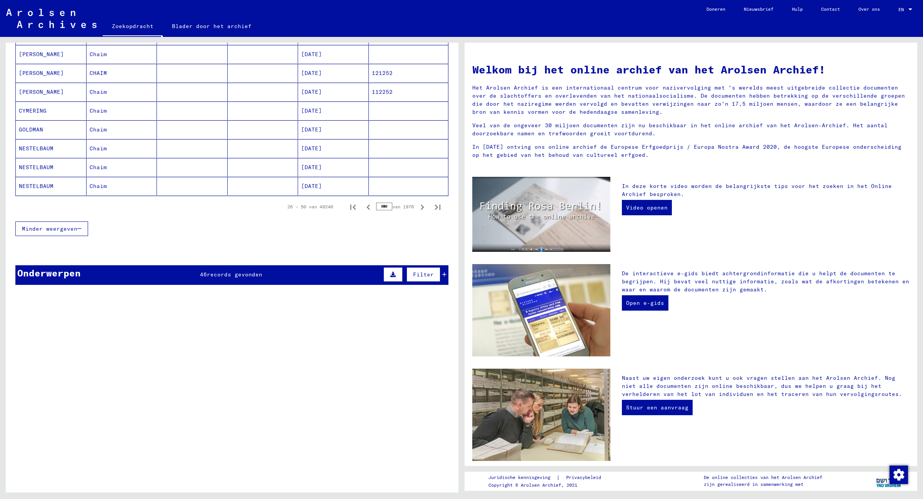
scroll to position [442, 0]
click at [382, 209] on input "****" at bounding box center [384, 207] width 16 height 8
type input "****"
